Goal: Task Accomplishment & Management: Complete application form

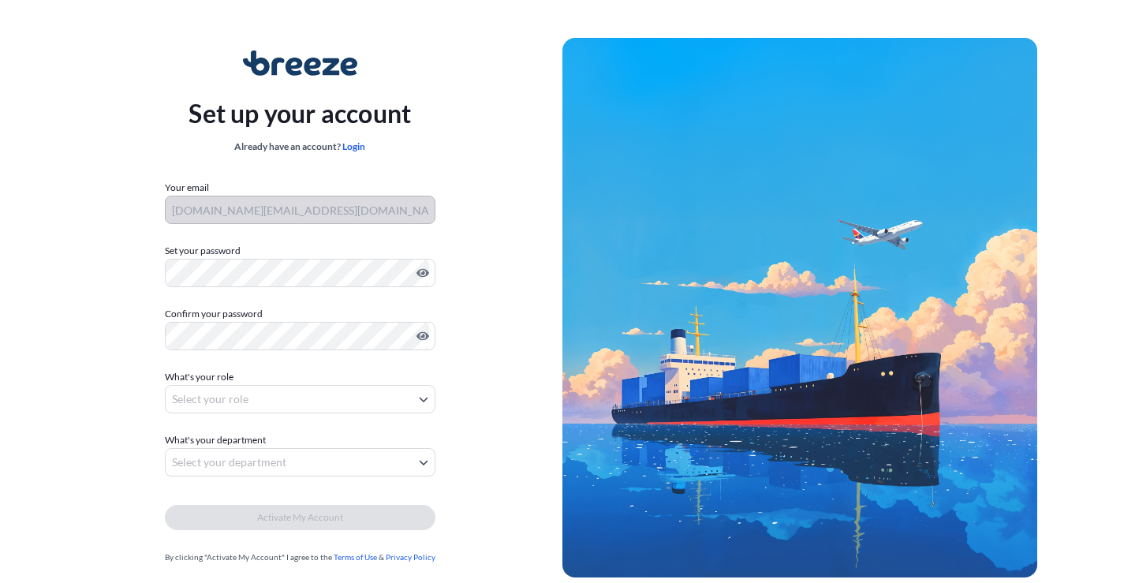
click at [229, 428] on form "Your email [DOMAIN_NAME][EMAIL_ADDRESS][DOMAIN_NAME] Set your password Must inc…" at bounding box center [300, 372] width 271 height 385
click at [235, 413] on body "Set up your account Already have an account? Login Your email [DOMAIN_NAME][EMA…" at bounding box center [562, 315] width 1124 height 631
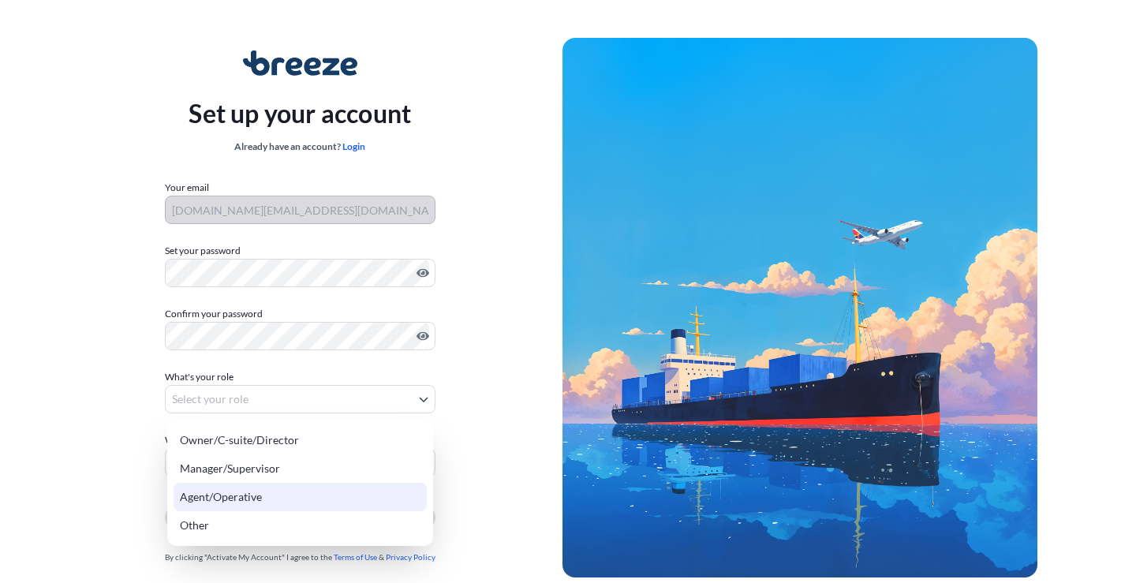
click at [245, 497] on div "Agent/Operative" at bounding box center [300, 497] width 253 height 28
select select "agent/operative"
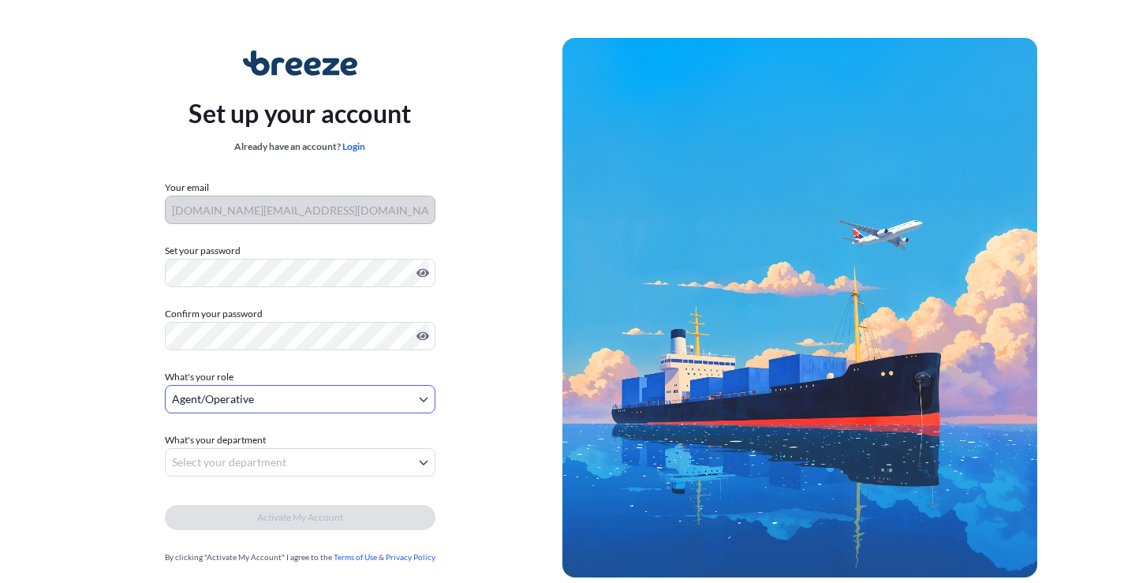
click at [260, 456] on body "Set up your account Already have an account? Login Your email [DOMAIN_NAME][EMA…" at bounding box center [562, 315] width 1124 height 631
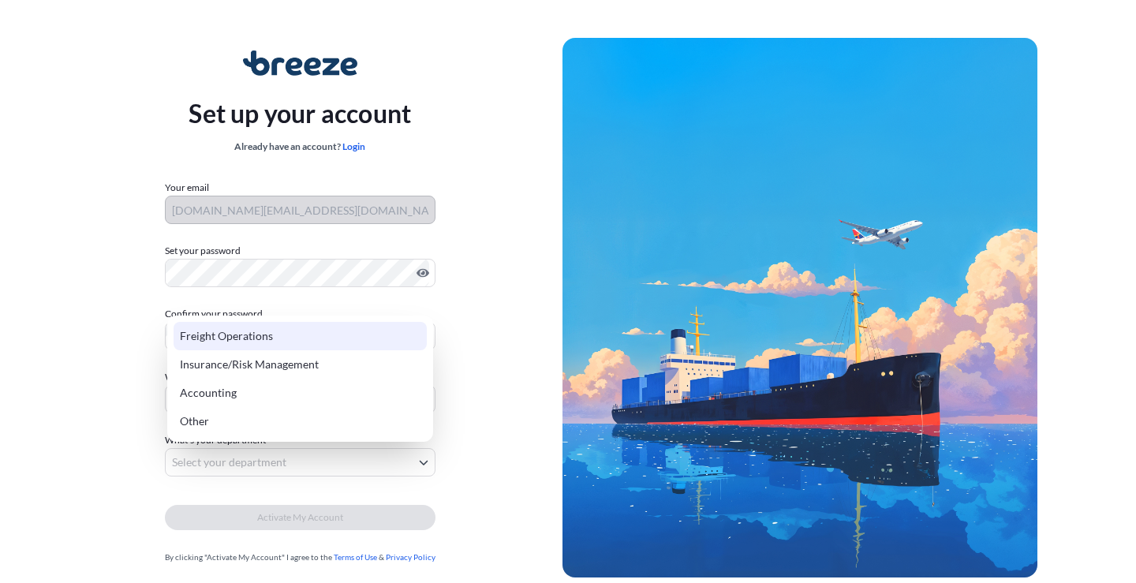
click at [244, 336] on div "Freight Operations" at bounding box center [300, 336] width 253 height 28
select select "freight operations"
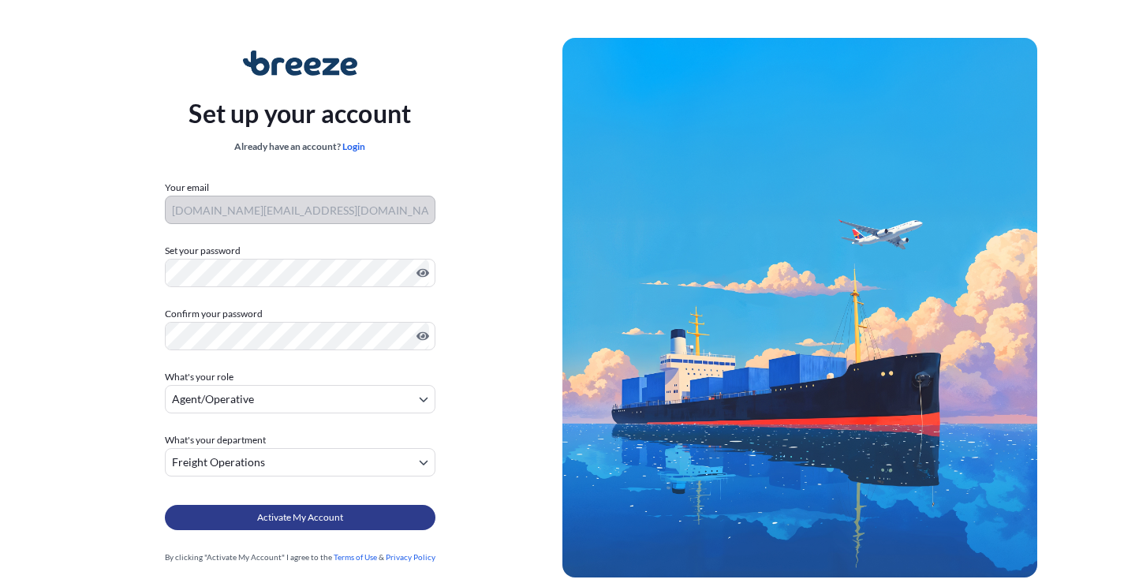
click at [312, 513] on span "Activate My Account" at bounding box center [300, 518] width 86 height 16
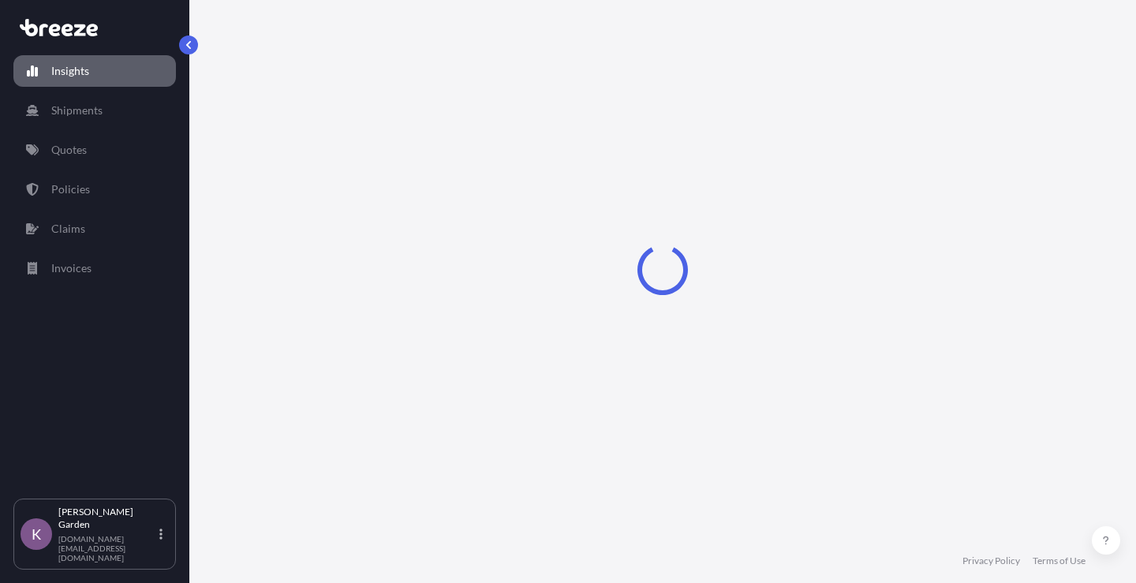
select select "2025"
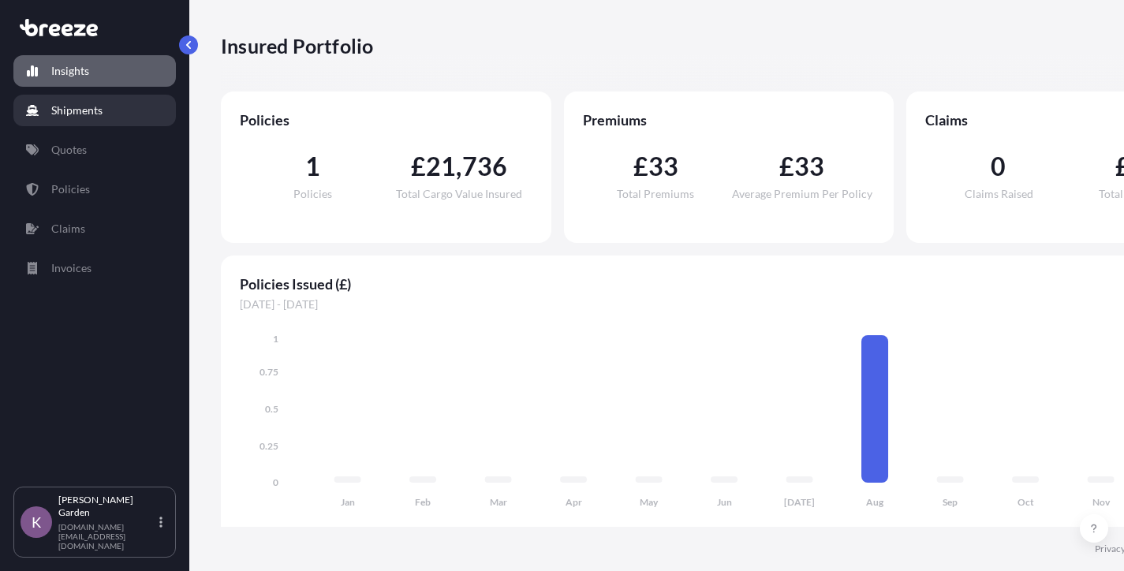
click at [61, 111] on p "Shipments" at bounding box center [76, 111] width 51 height 16
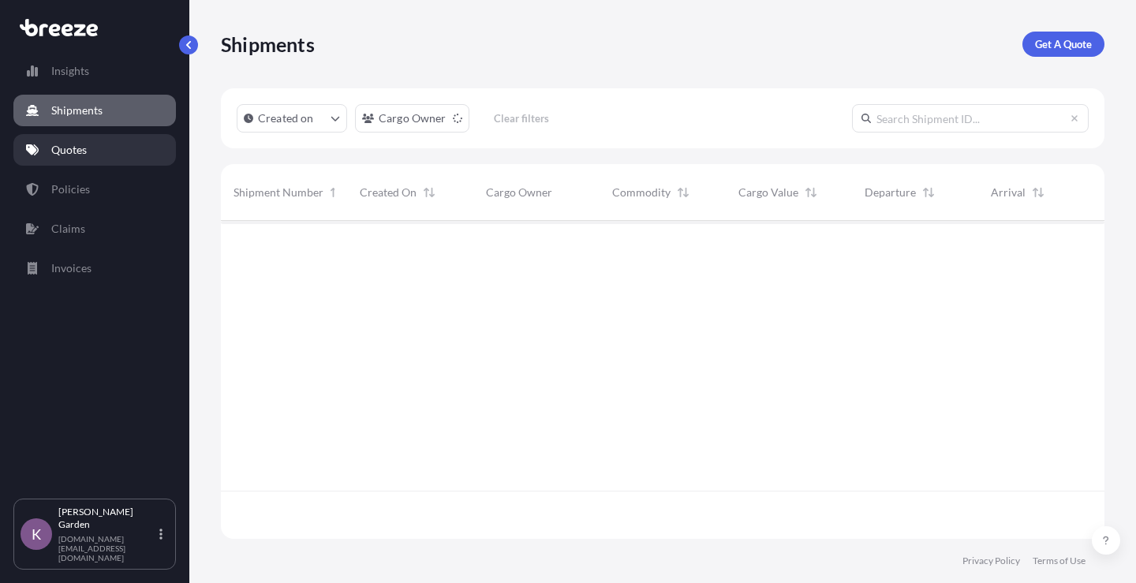
scroll to position [363, 872]
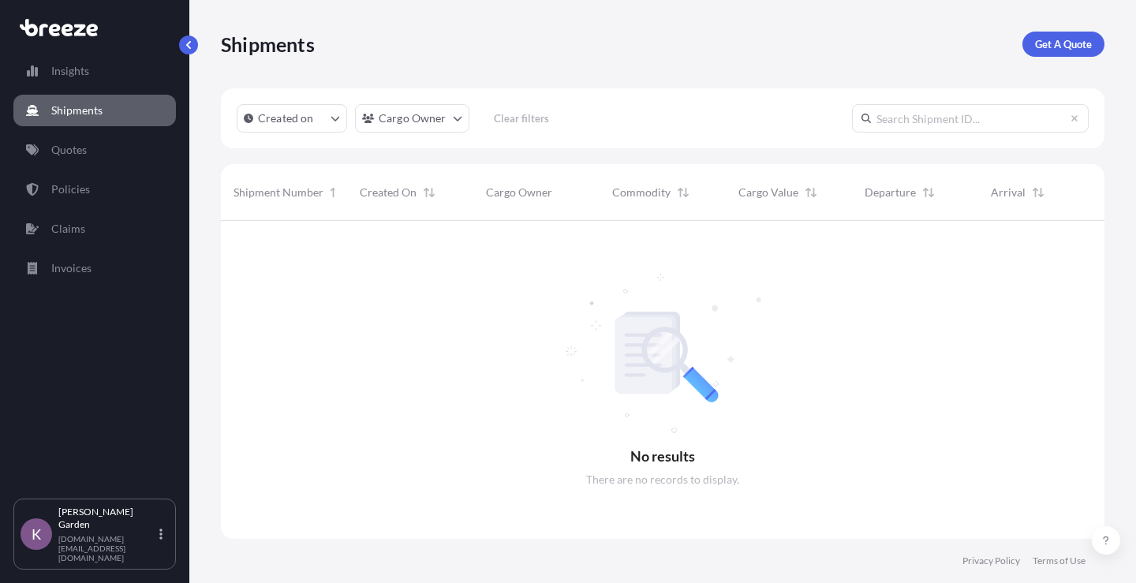
click at [114, 146] on link "Quotes" at bounding box center [94, 150] width 163 height 32
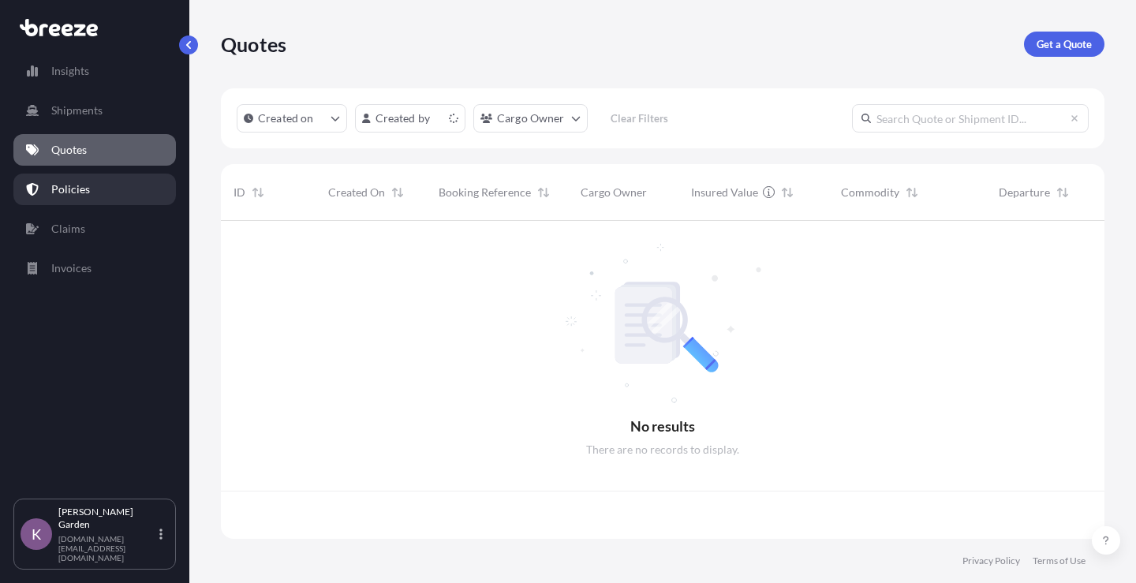
scroll to position [315, 872]
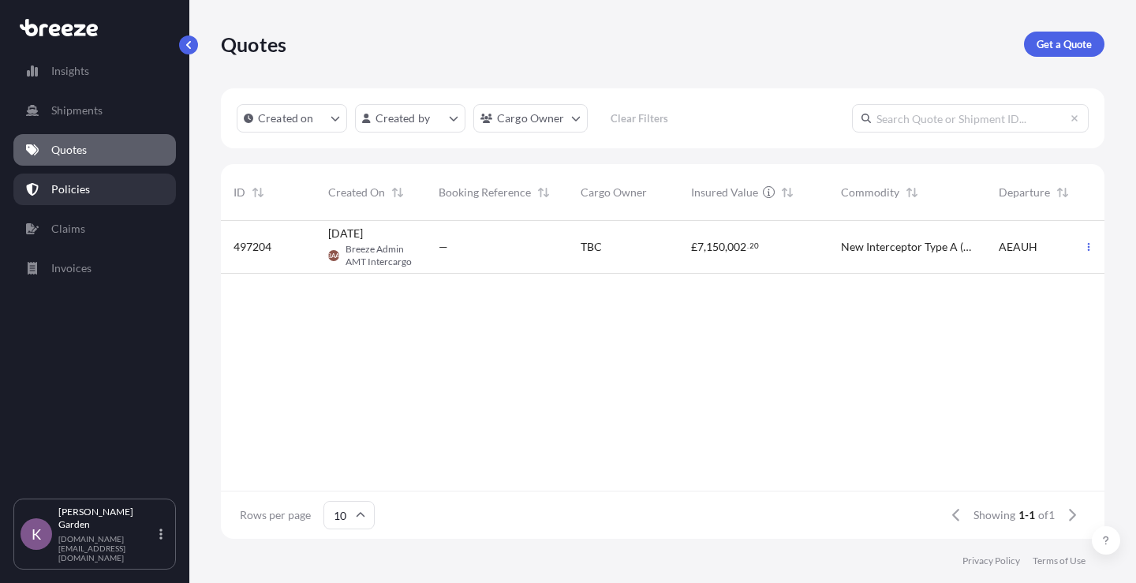
click at [114, 196] on link "Policies" at bounding box center [94, 190] width 163 height 32
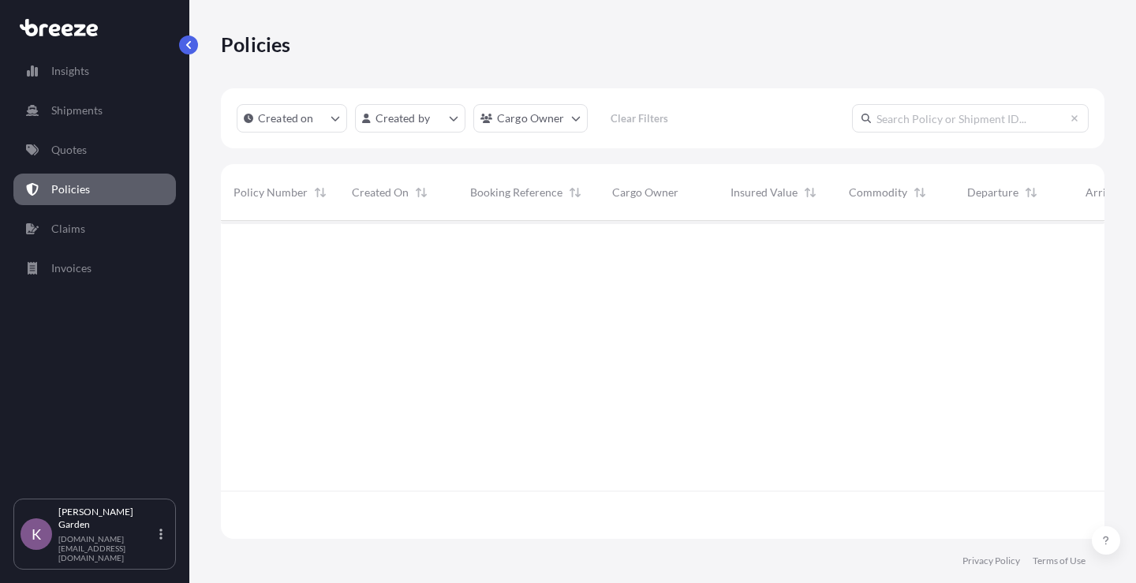
scroll to position [315, 872]
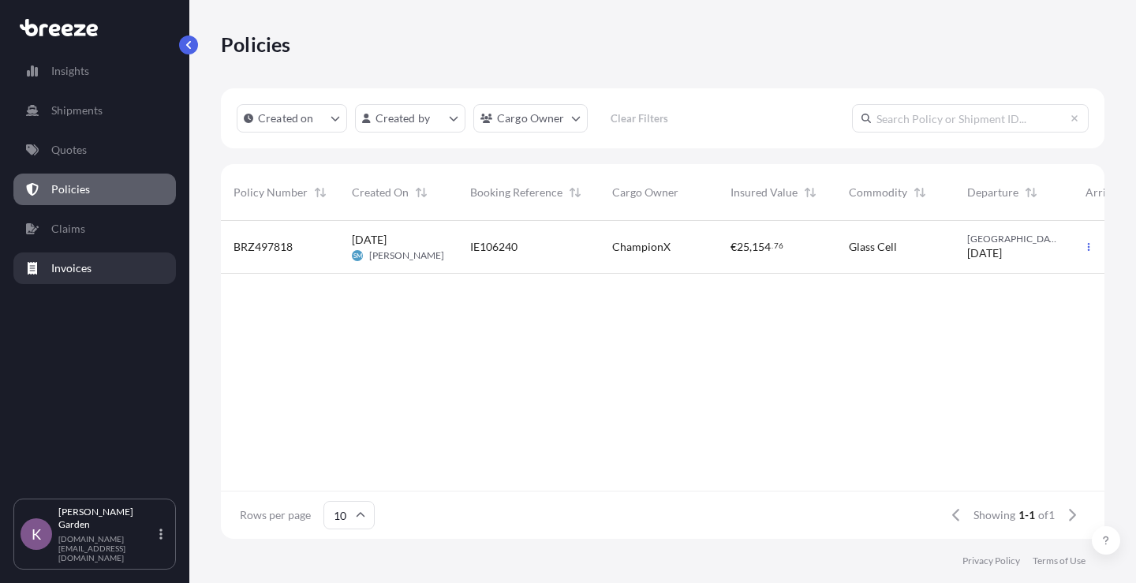
click at [54, 267] on p "Invoices" at bounding box center [71, 268] width 40 height 16
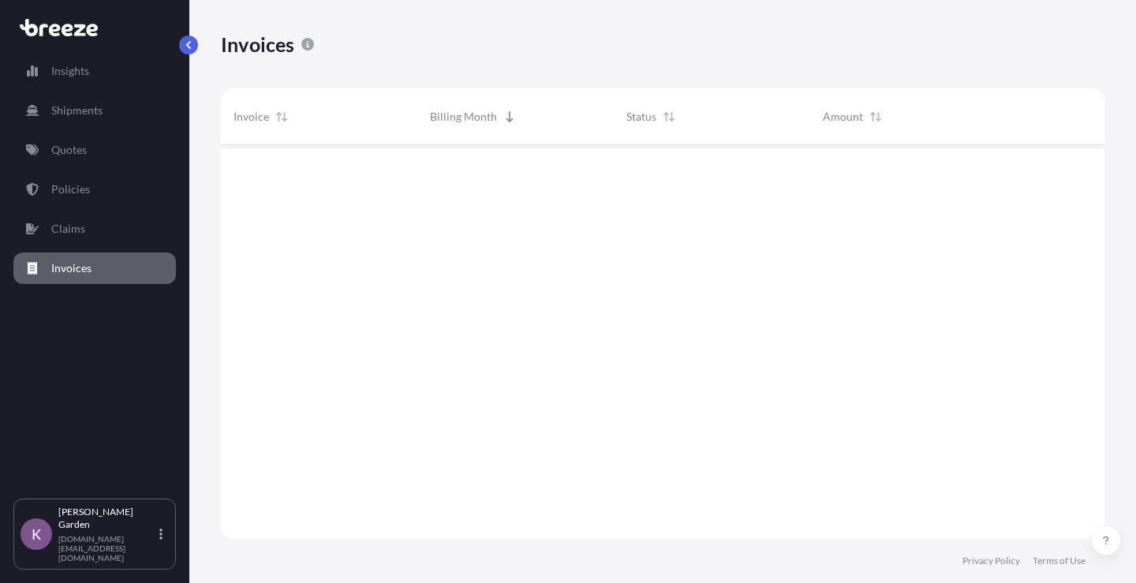
scroll to position [439, 872]
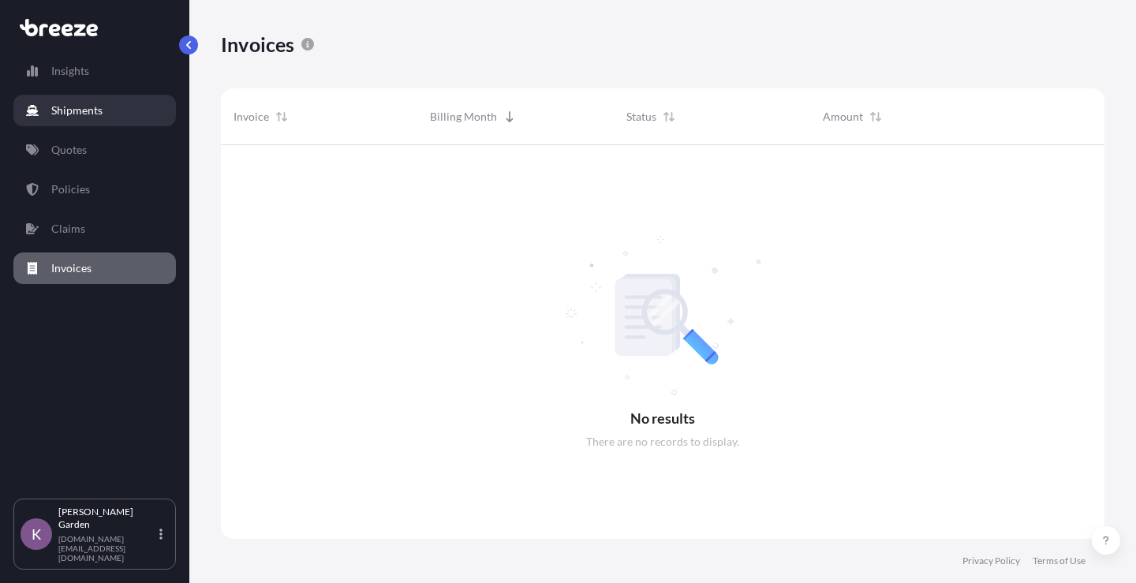
click at [88, 76] on p "Insights" at bounding box center [70, 71] width 38 height 16
select select "2025"
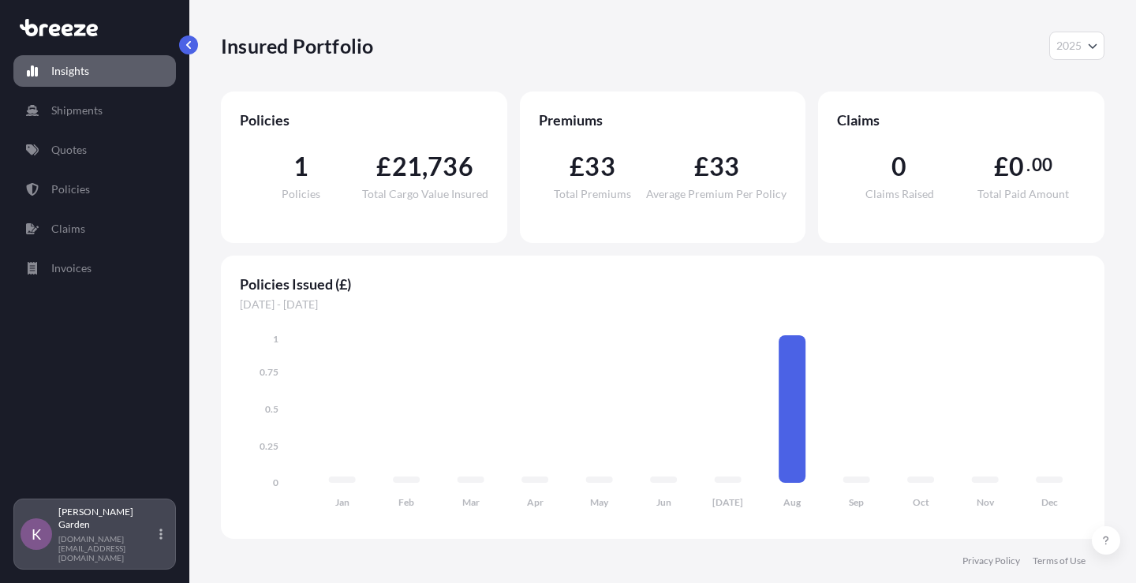
click at [155, 548] on div "K Kelly Garden k.garden@amt-sa.com" at bounding box center [95, 534] width 148 height 57
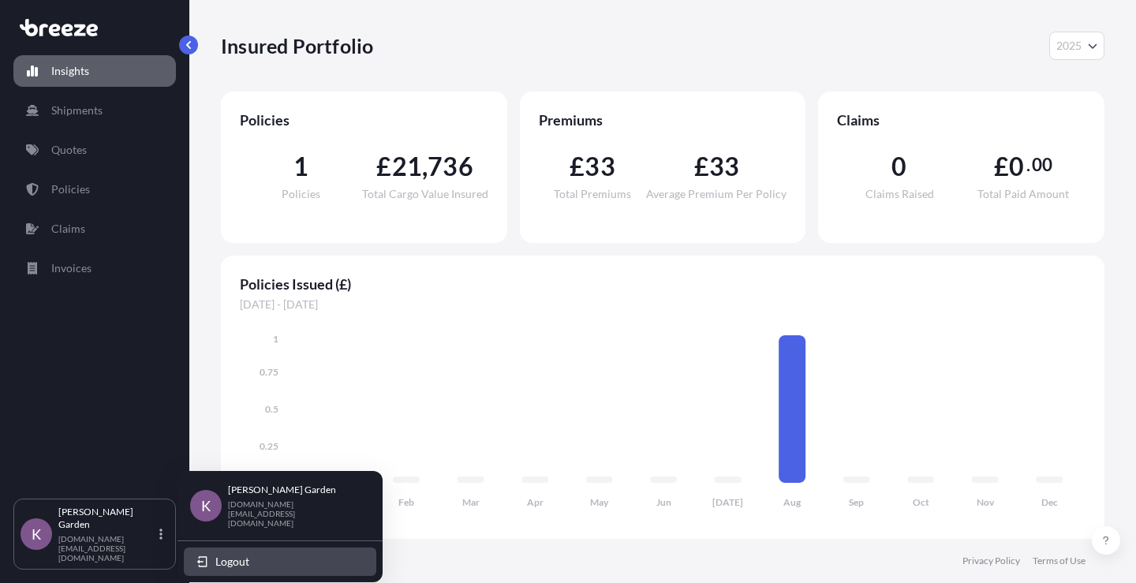
click at [252, 548] on button "Logout" at bounding box center [280, 562] width 193 height 28
